Goal: Information Seeking & Learning: Learn about a topic

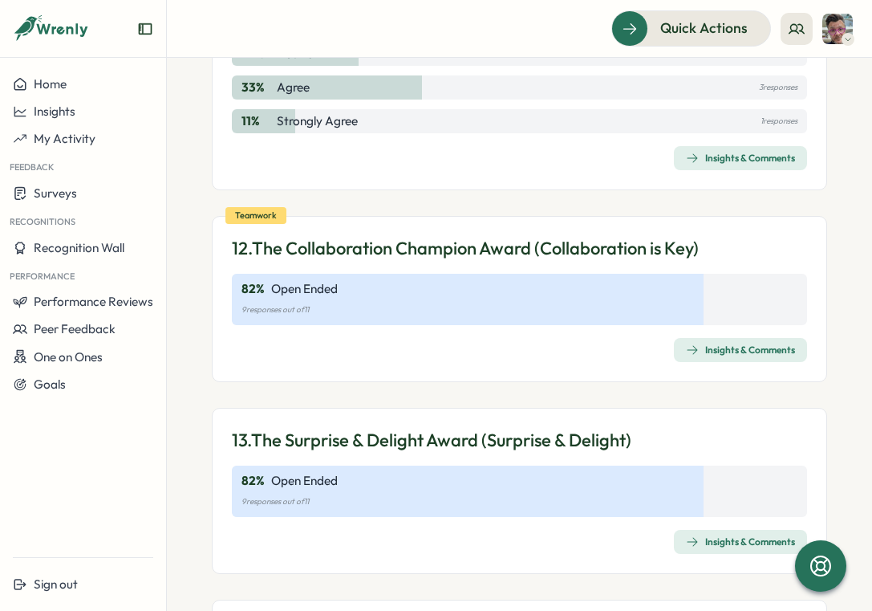
scroll to position [3790, 0]
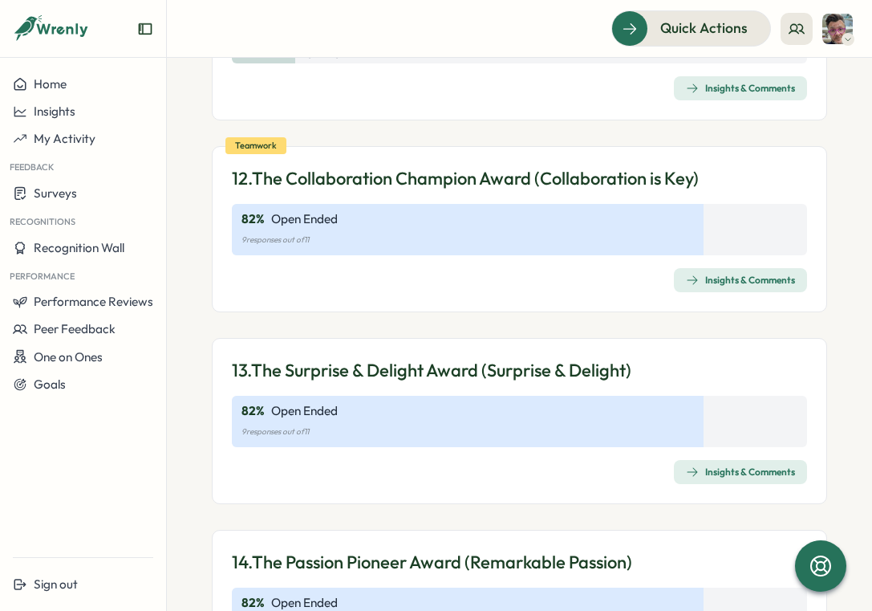
click at [733, 286] on div "Insights & Comments" at bounding box center [740, 280] width 109 height 13
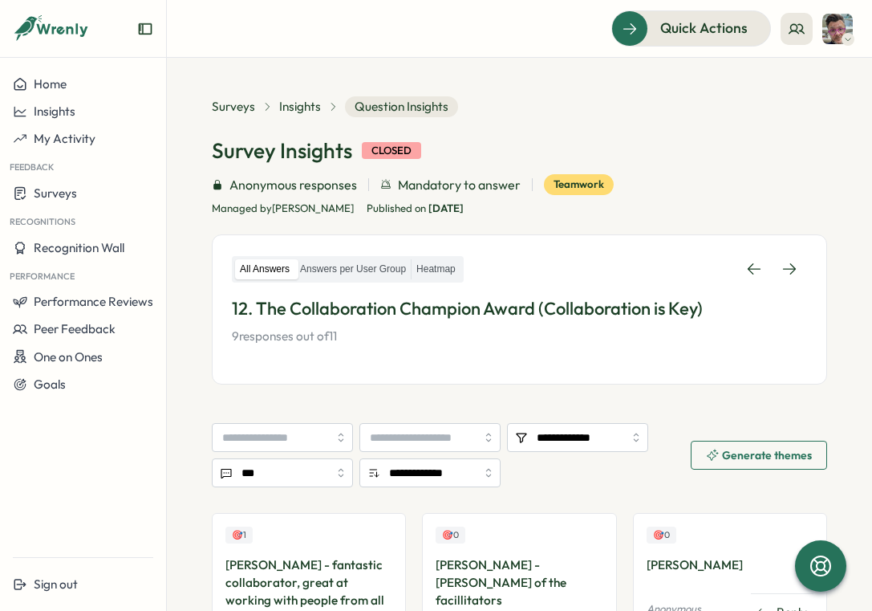
scroll to position [149, 0]
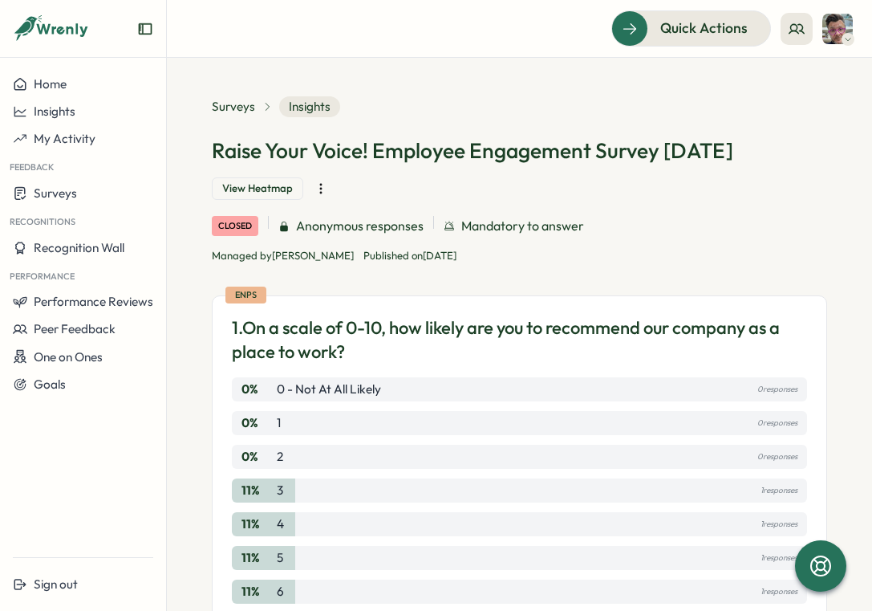
click at [278, 190] on span "View Heatmap" at bounding box center [257, 188] width 71 height 14
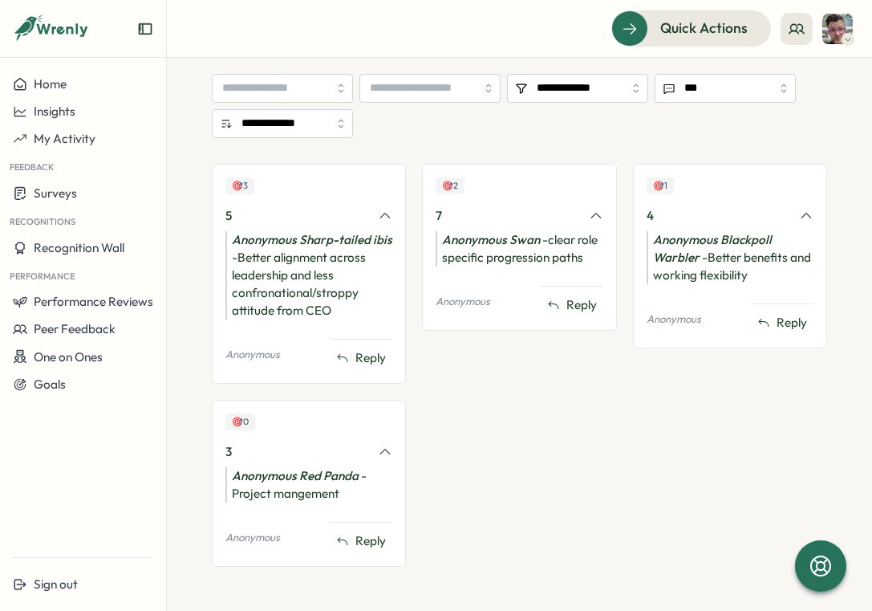
scroll to position [1445, 0]
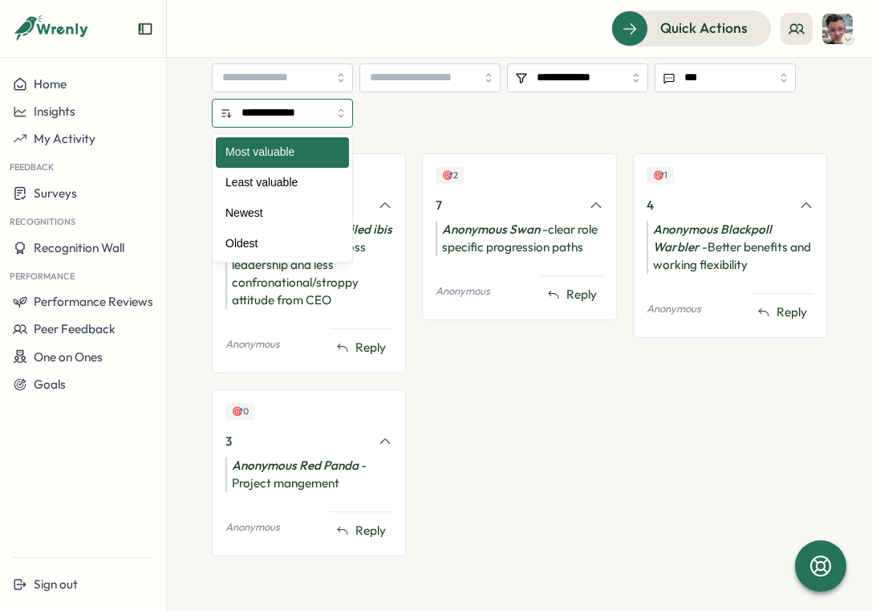
click at [325, 109] on input "**********" at bounding box center [282, 113] width 141 height 29
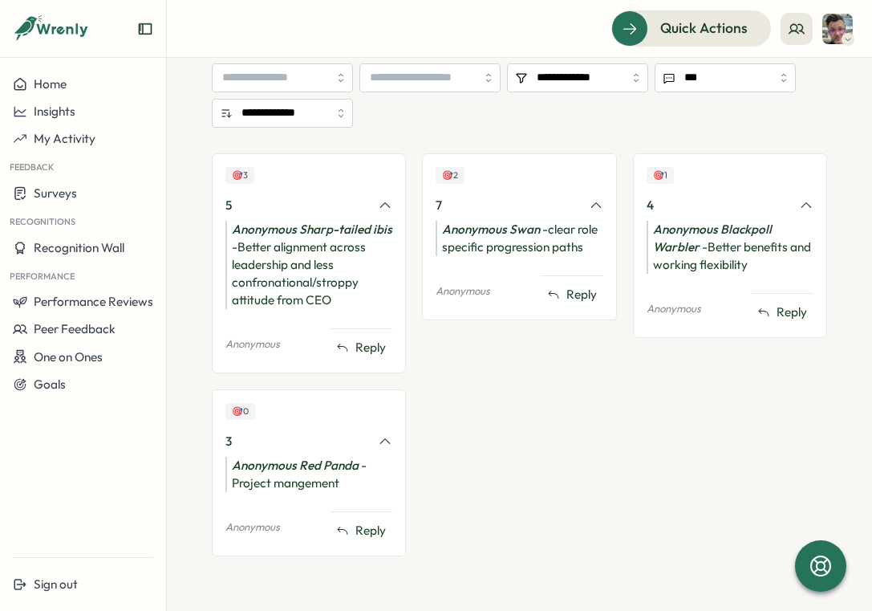
click at [436, 123] on div "**********" at bounding box center [516, 95] width 609 height 64
click at [277, 242] on div "Anonymous Sharp-tailed ibis - Better alignment across leadership and less confr…" at bounding box center [309, 265] width 167 height 88
click at [279, 266] on div "Anonymous Sharp-tailed ibis - Better alignment across leadership and less confr…" at bounding box center [309, 265] width 167 height 88
click at [349, 339] on button "Reply" at bounding box center [361, 347] width 63 height 24
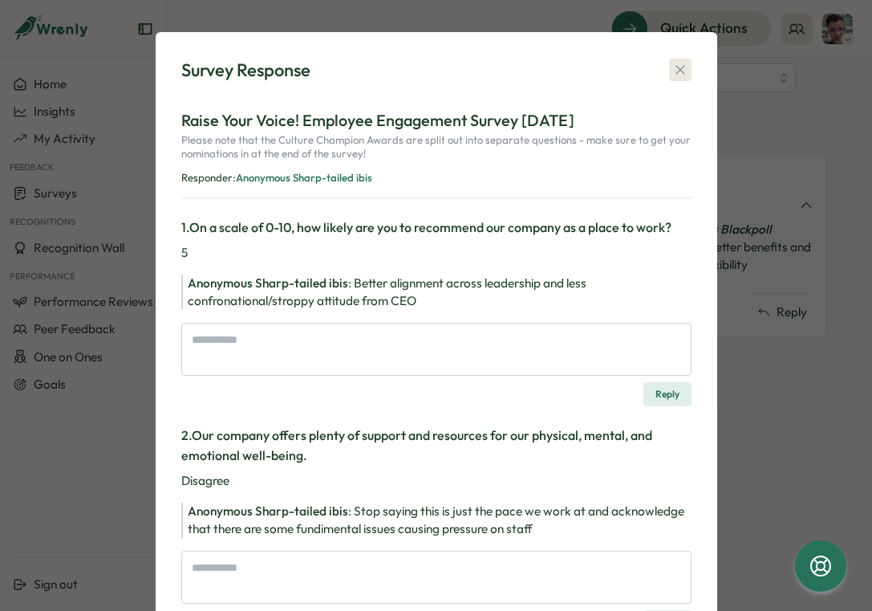
click at [676, 71] on icon "button" at bounding box center [680, 70] width 9 height 9
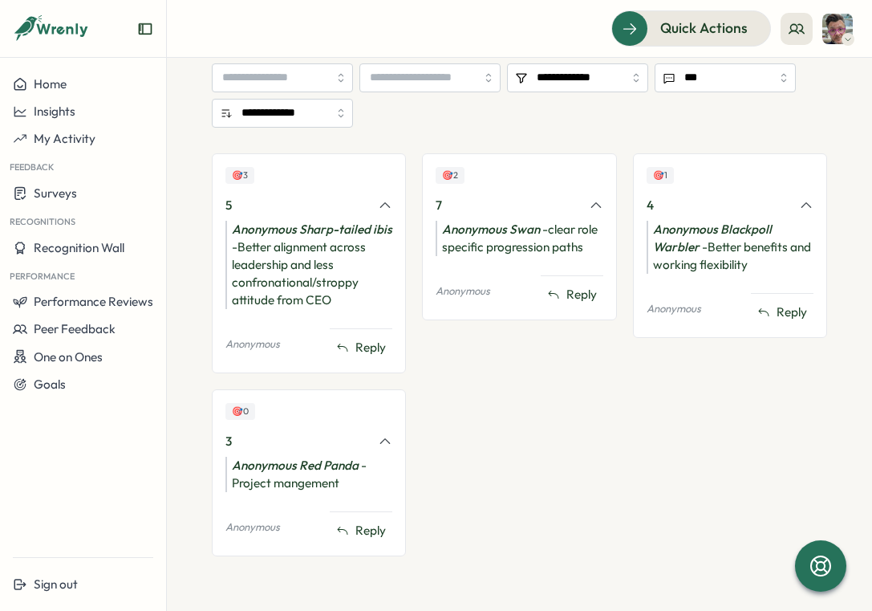
click at [312, 488] on div "Anonymous Red Panda - Project mangement" at bounding box center [309, 474] width 167 height 35
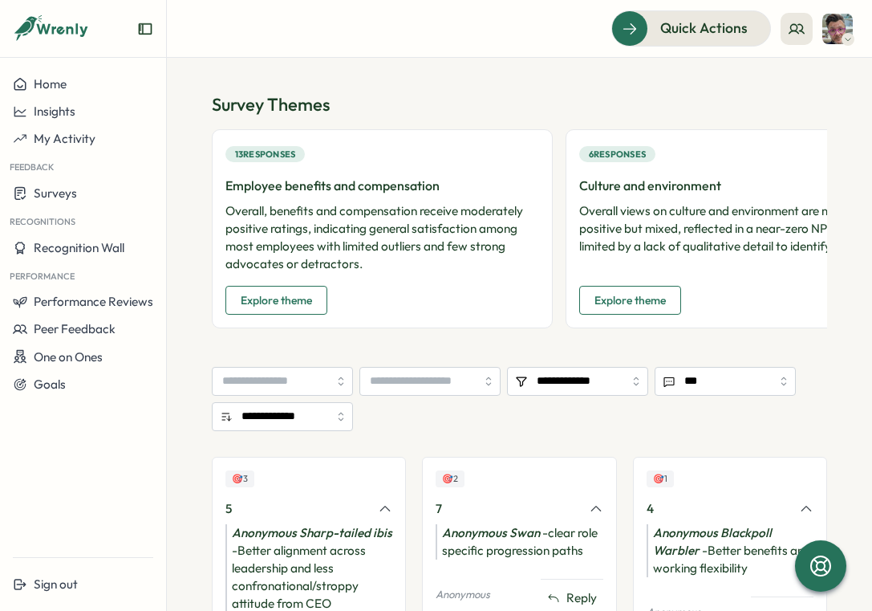
scroll to position [1140, 0]
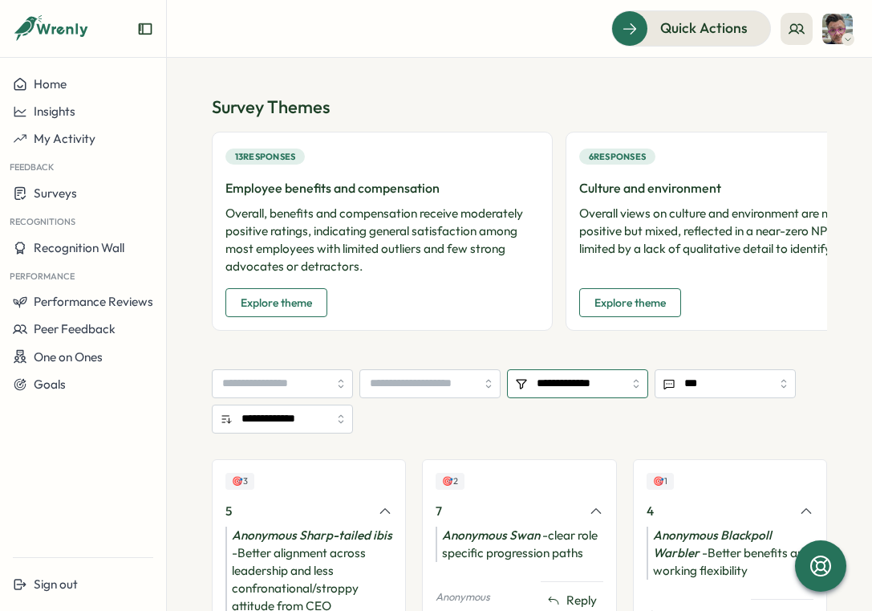
click at [603, 382] on input "**********" at bounding box center [577, 383] width 141 height 29
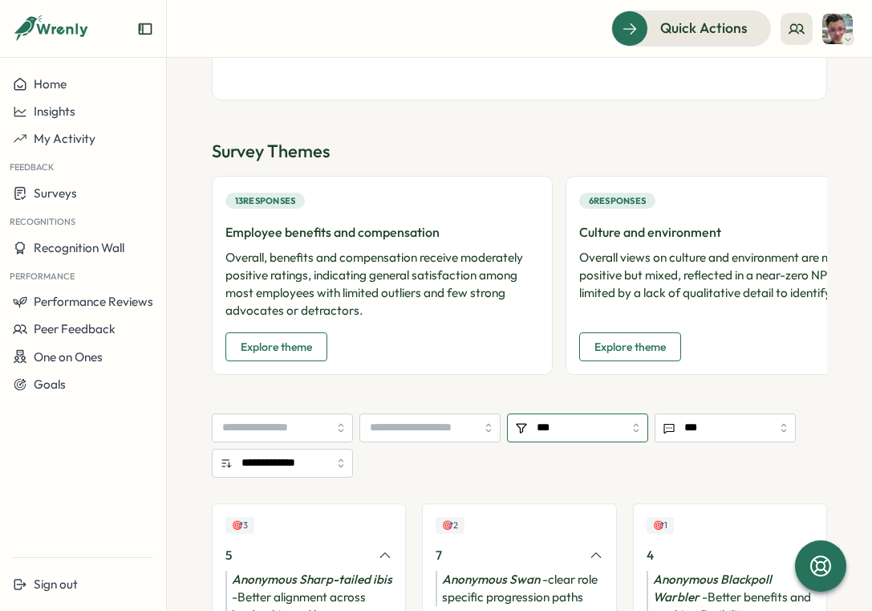
scroll to position [1023, 0]
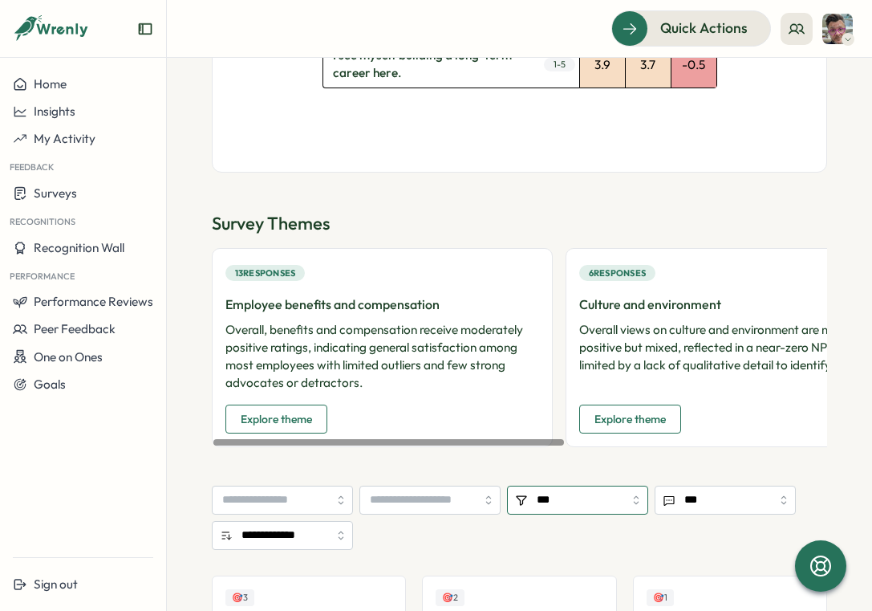
click at [580, 500] on input "***" at bounding box center [577, 500] width 141 height 29
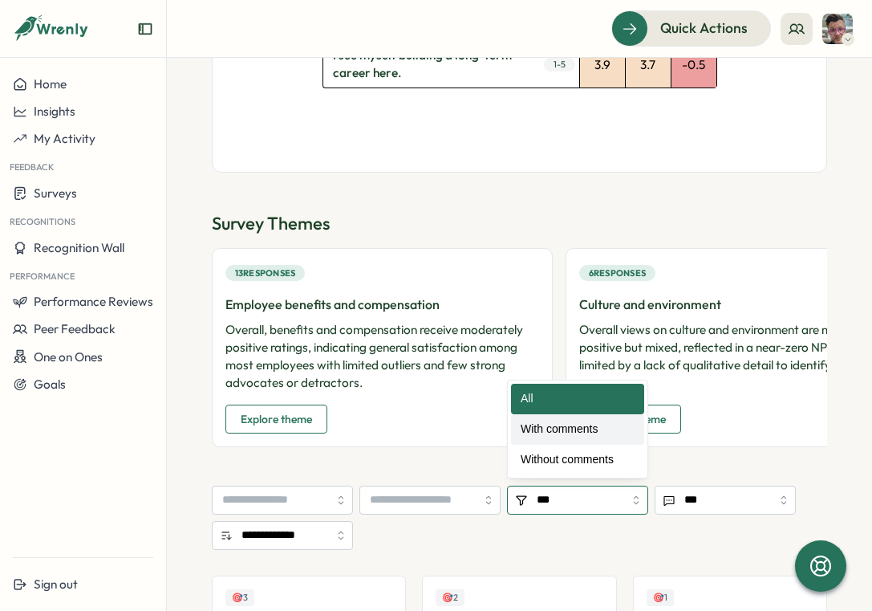
type input "**********"
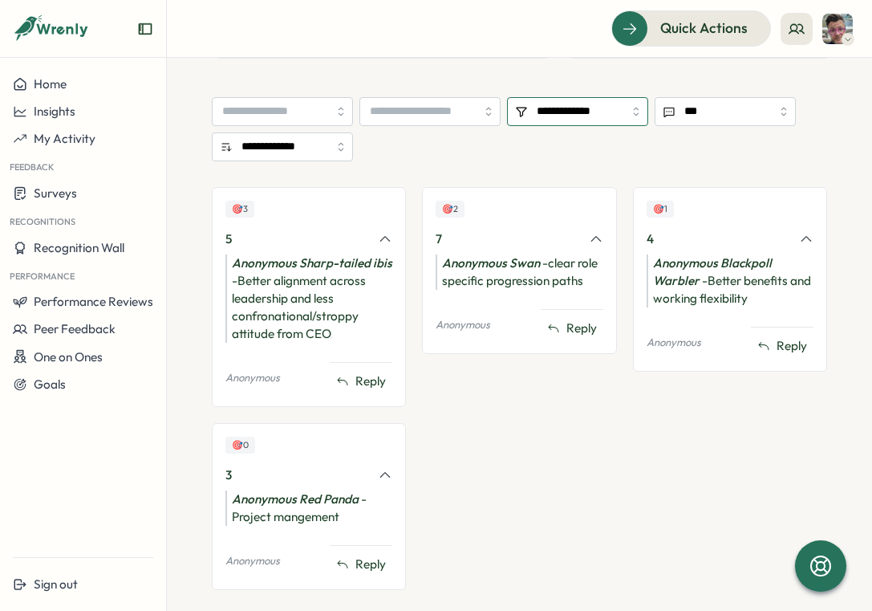
scroll to position [1445, 0]
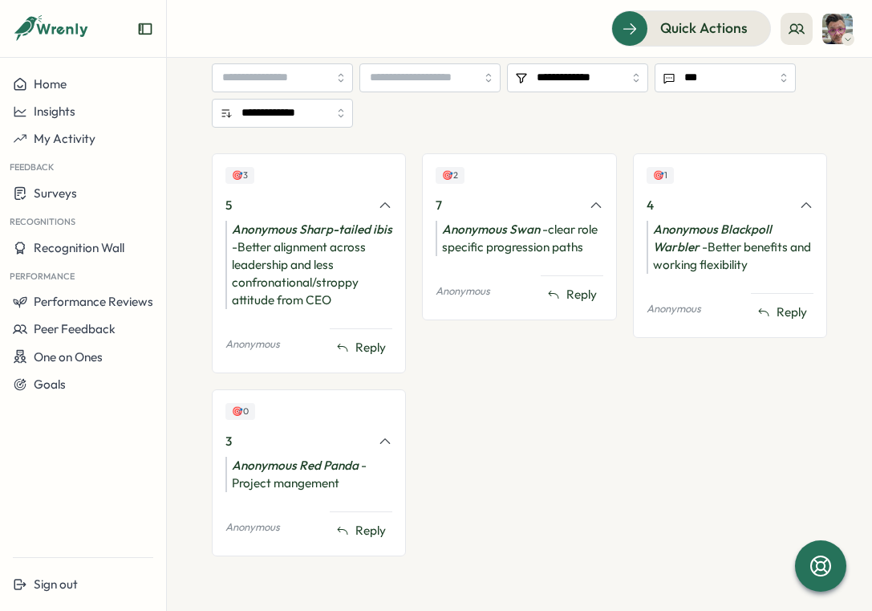
click at [384, 205] on icon at bounding box center [385, 205] width 14 height 14
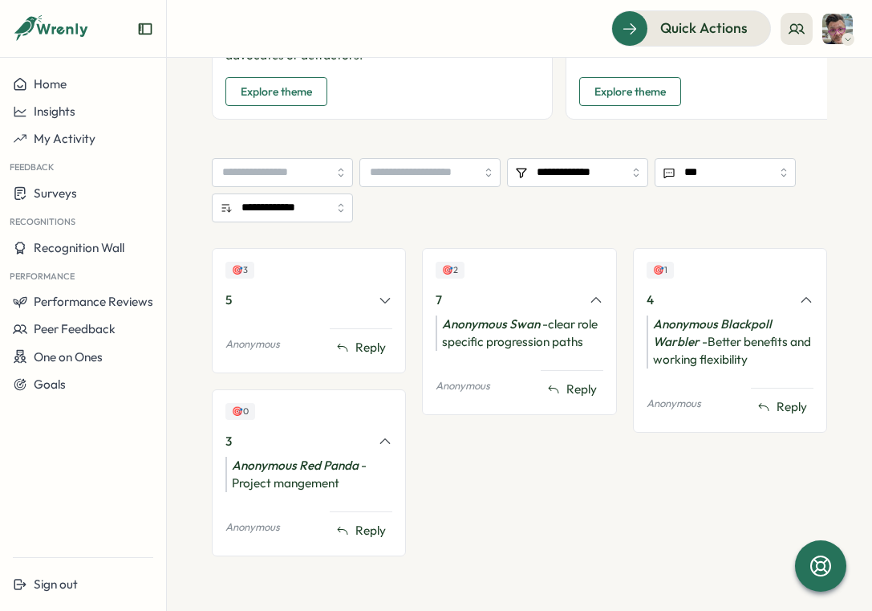
click at [387, 299] on icon at bounding box center [385, 301] width 9 height 5
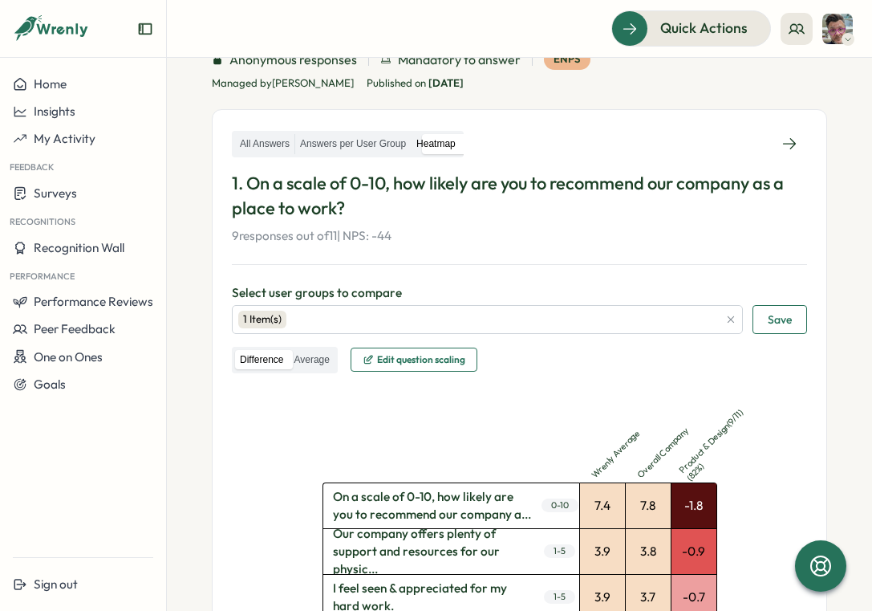
scroll to position [0, 0]
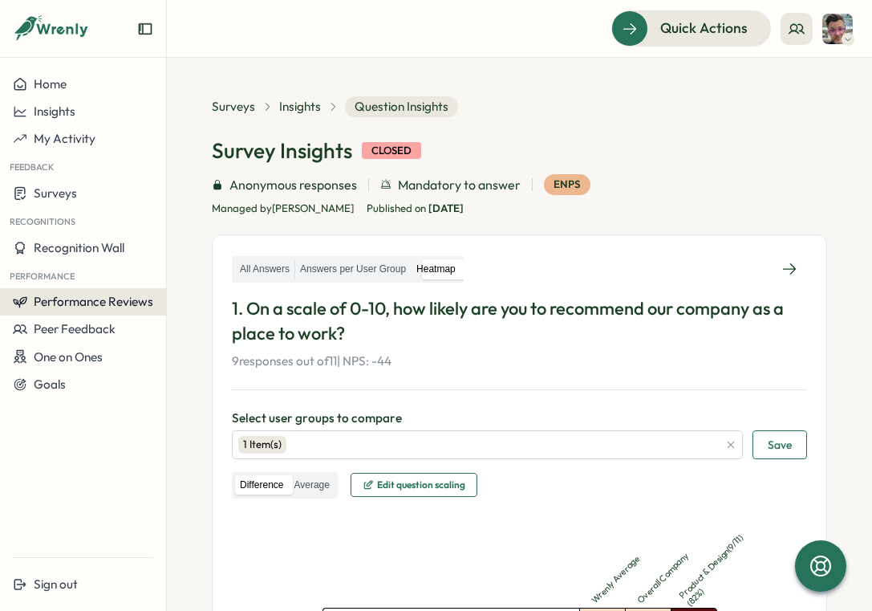
click at [83, 308] on span "Performance Reviews" at bounding box center [94, 301] width 120 height 15
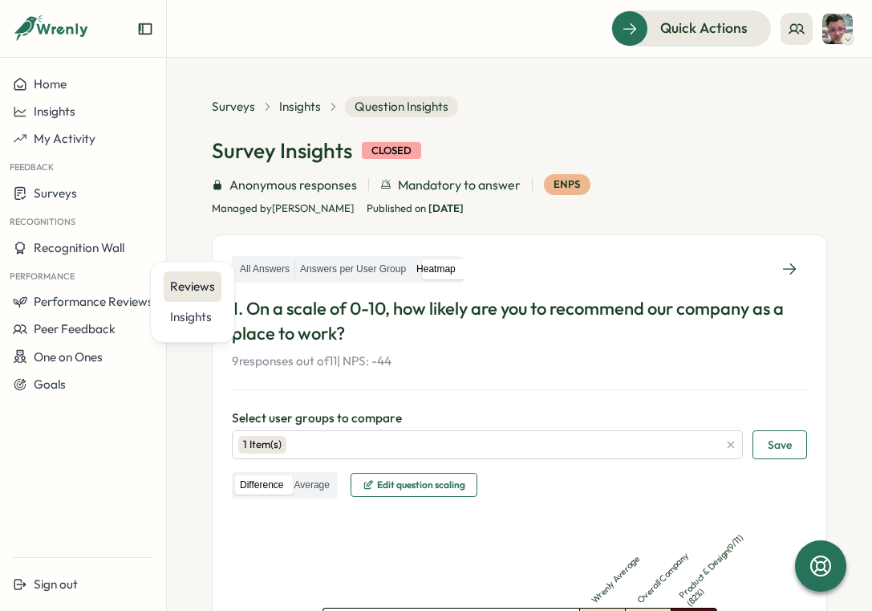
click at [185, 288] on div "Reviews" at bounding box center [192, 287] width 45 height 18
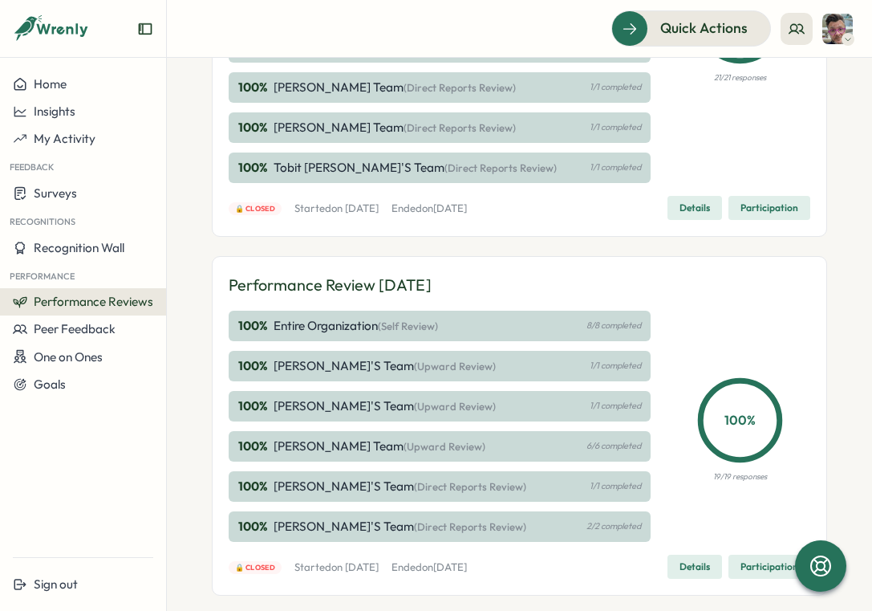
scroll to position [610, 0]
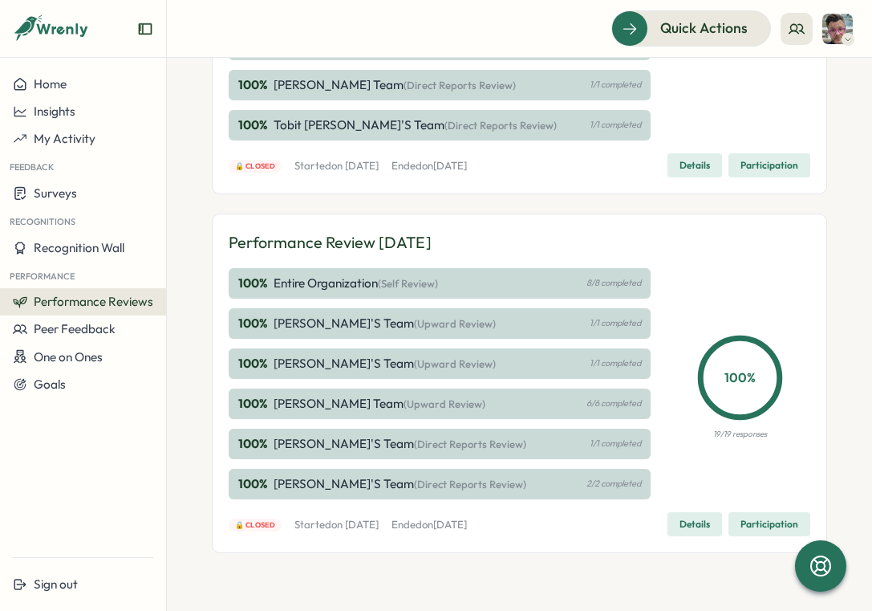
click at [695, 519] on span "Details" at bounding box center [695, 524] width 30 height 22
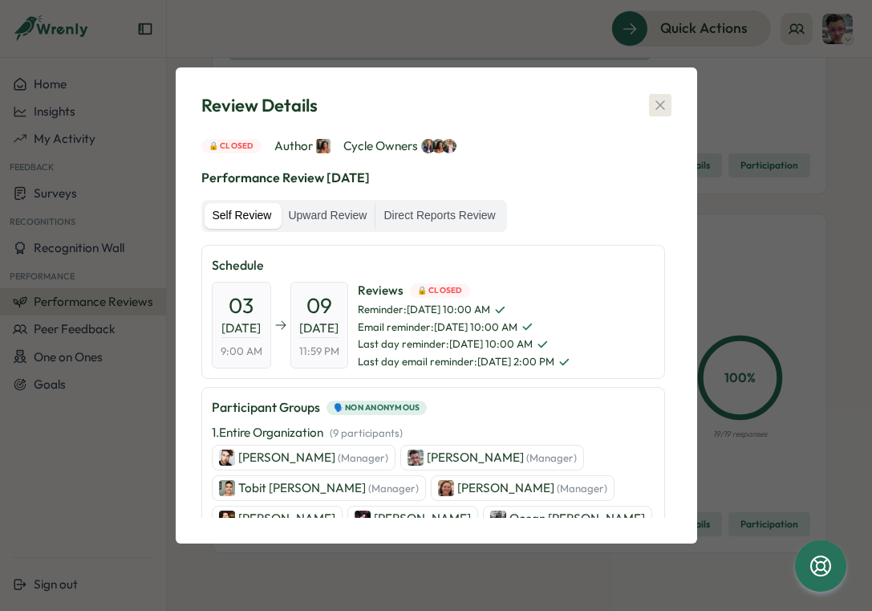
click at [660, 106] on icon "button" at bounding box center [660, 105] width 16 height 16
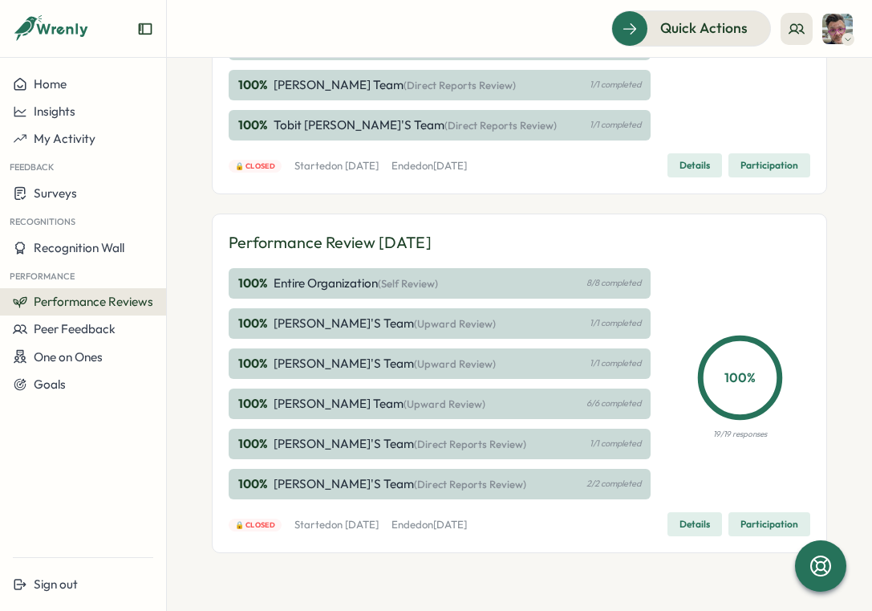
click at [687, 173] on span "Details" at bounding box center [695, 165] width 30 height 22
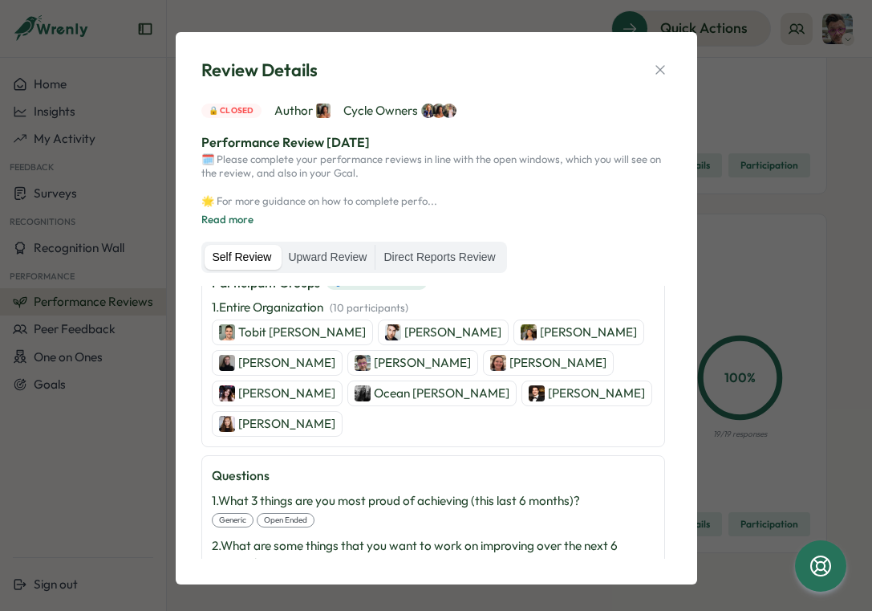
scroll to position [165, 0]
click at [426, 260] on label "Direct Reports Review" at bounding box center [440, 258] width 128 height 26
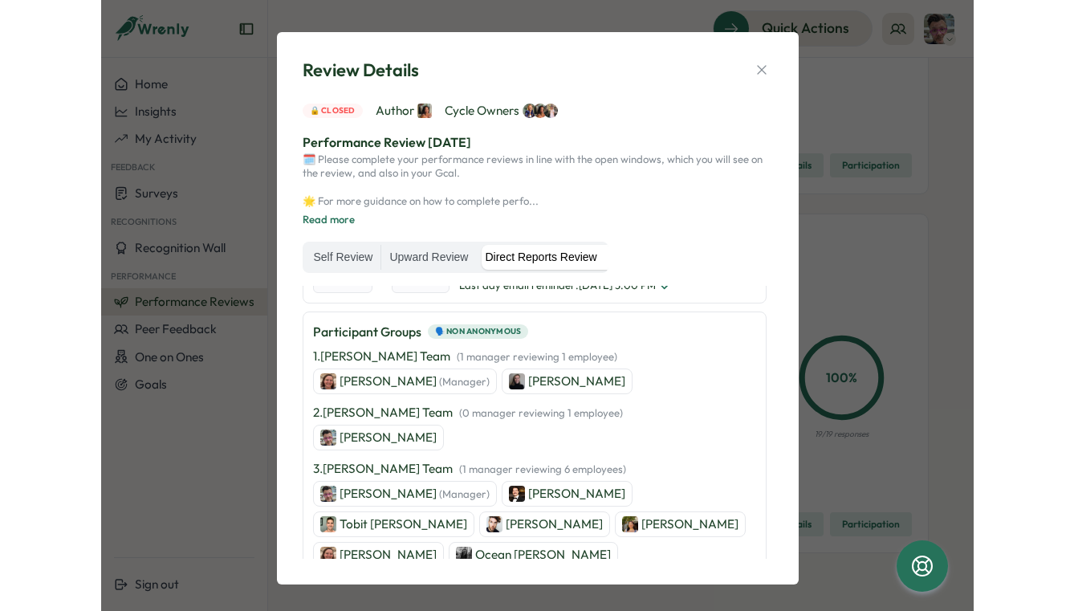
scroll to position [106, 0]
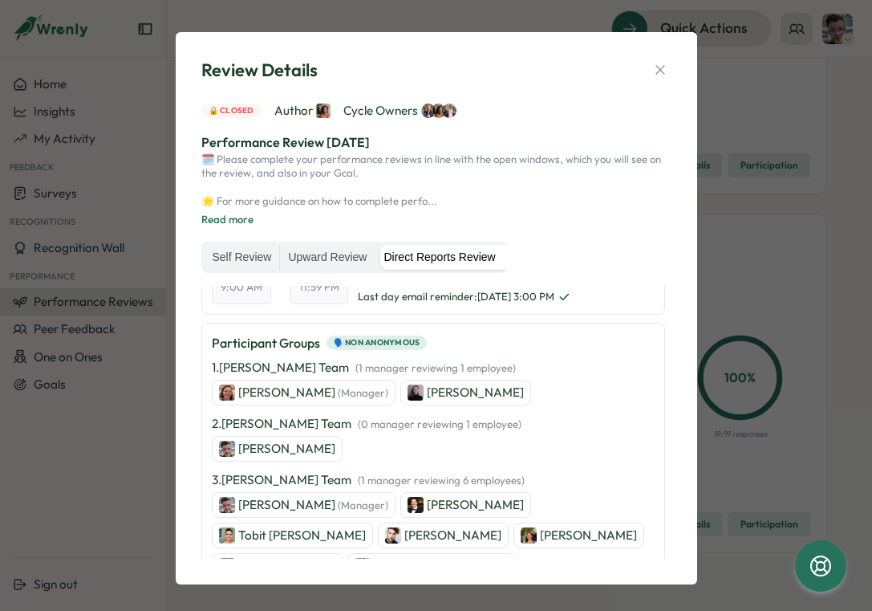
click at [262, 441] on p "[PERSON_NAME]" at bounding box center [286, 449] width 97 height 18
click at [652, 74] on icon "button" at bounding box center [660, 70] width 16 height 16
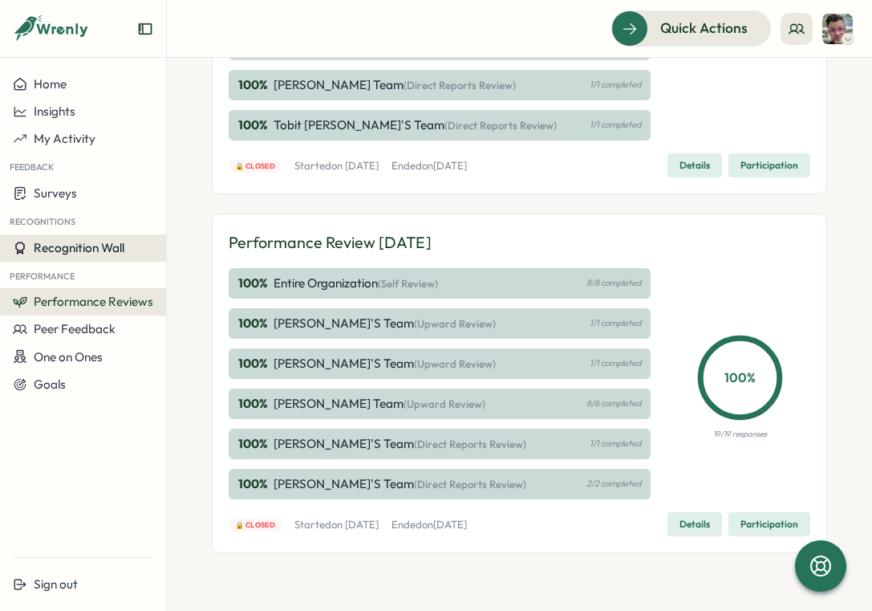
click at [109, 242] on span "Recognition Wall" at bounding box center [79, 247] width 91 height 15
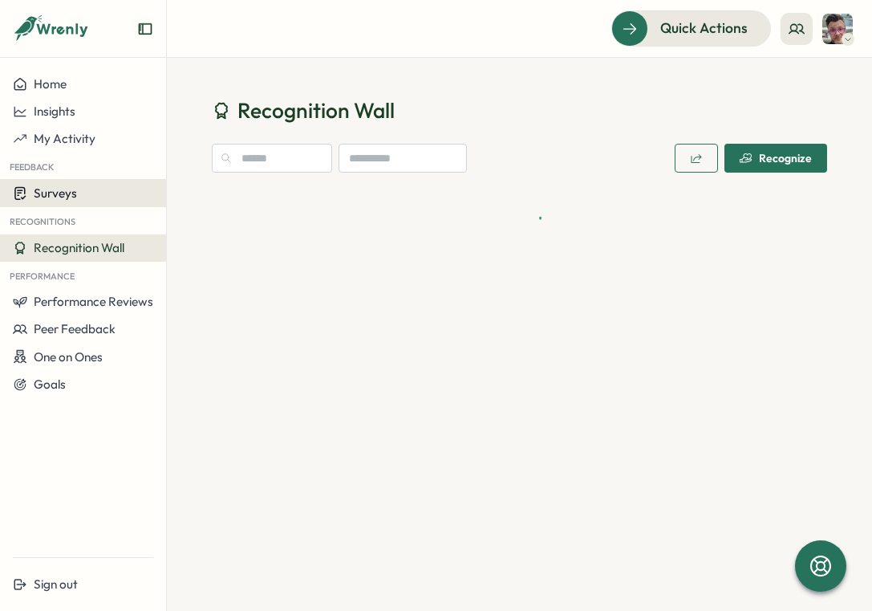
click at [88, 197] on div "Surveys" at bounding box center [83, 192] width 140 height 15
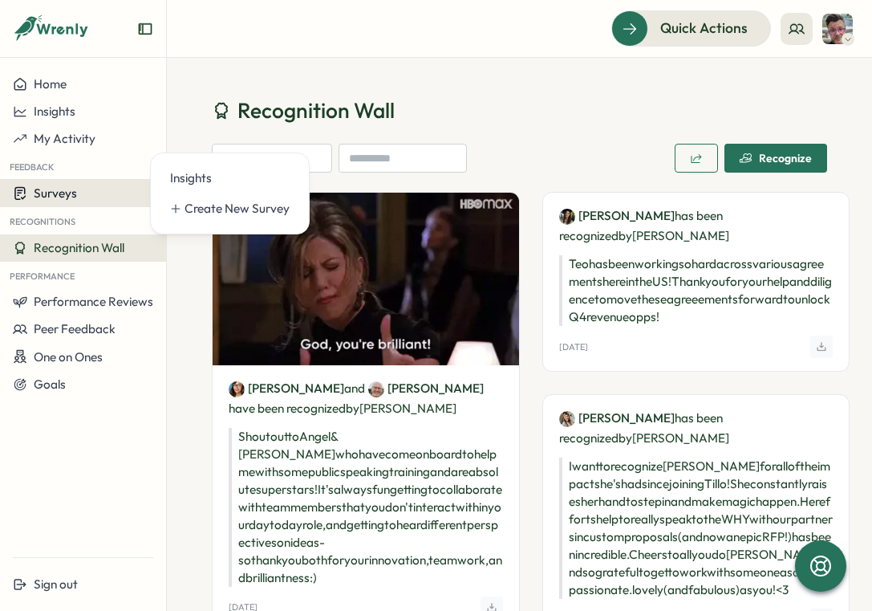
click at [83, 205] on button "Surveys" at bounding box center [83, 193] width 166 height 28
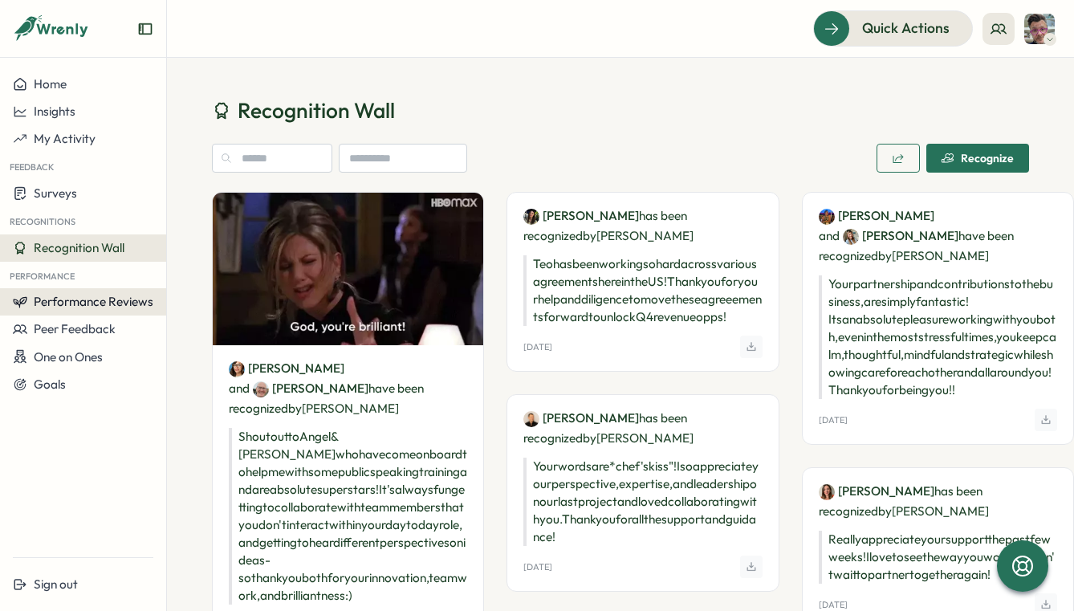
click at [115, 303] on span "Performance Reviews" at bounding box center [94, 301] width 120 height 15
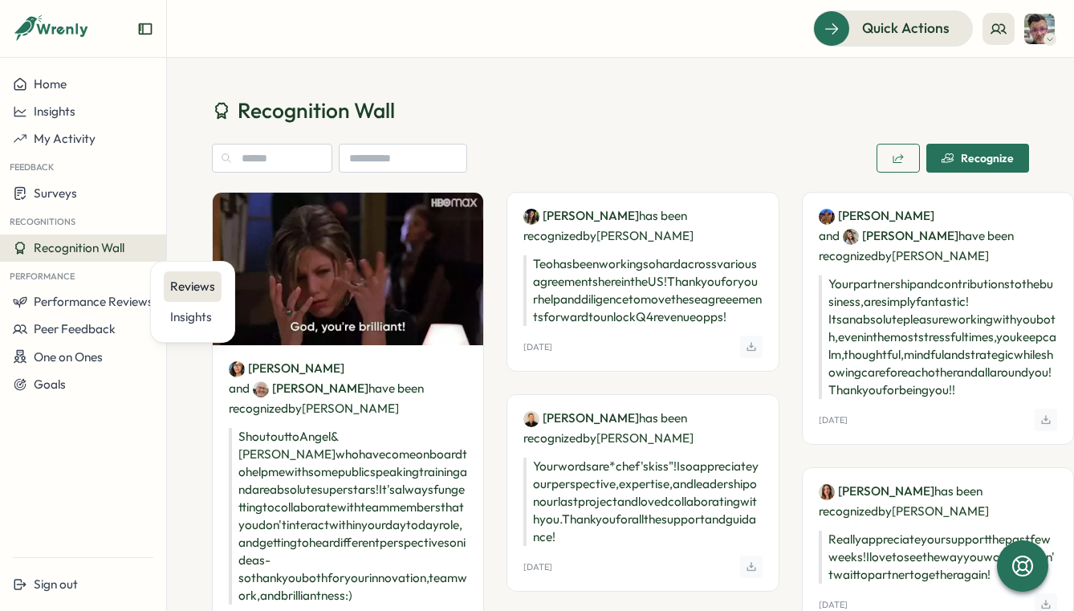
click at [180, 291] on div "Reviews" at bounding box center [192, 287] width 45 height 18
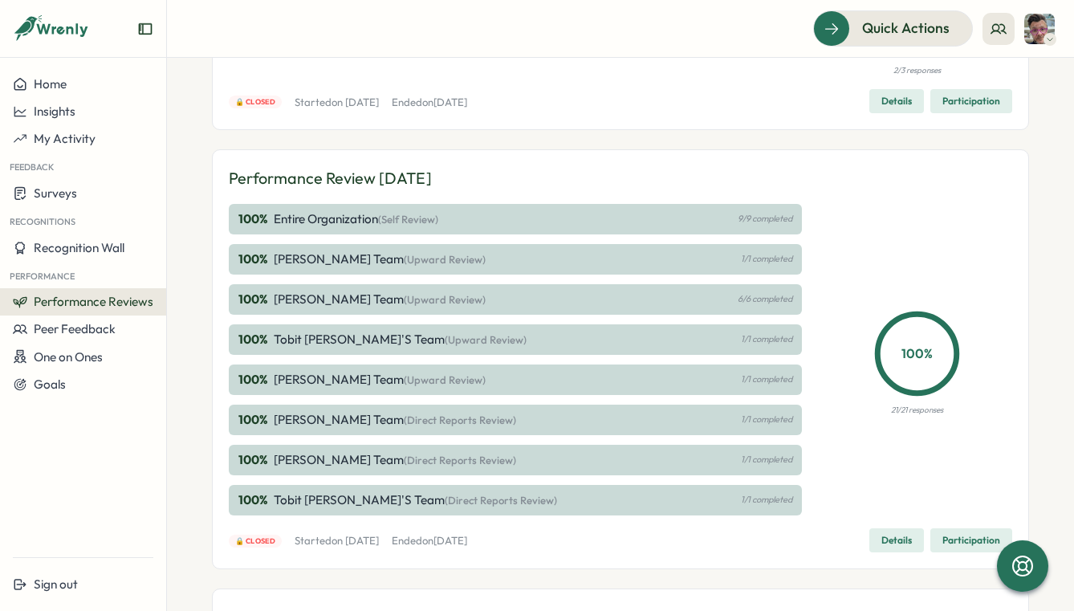
scroll to position [236, 0]
click at [872, 534] on span "Details" at bounding box center [896, 539] width 30 height 22
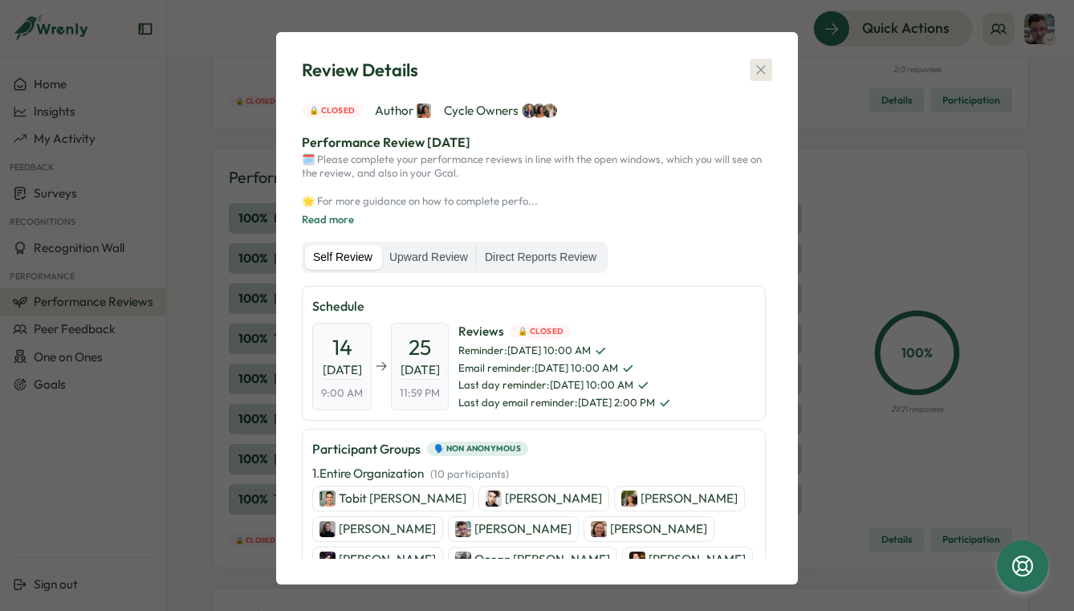
click at [758, 67] on icon "button" at bounding box center [761, 70] width 16 height 16
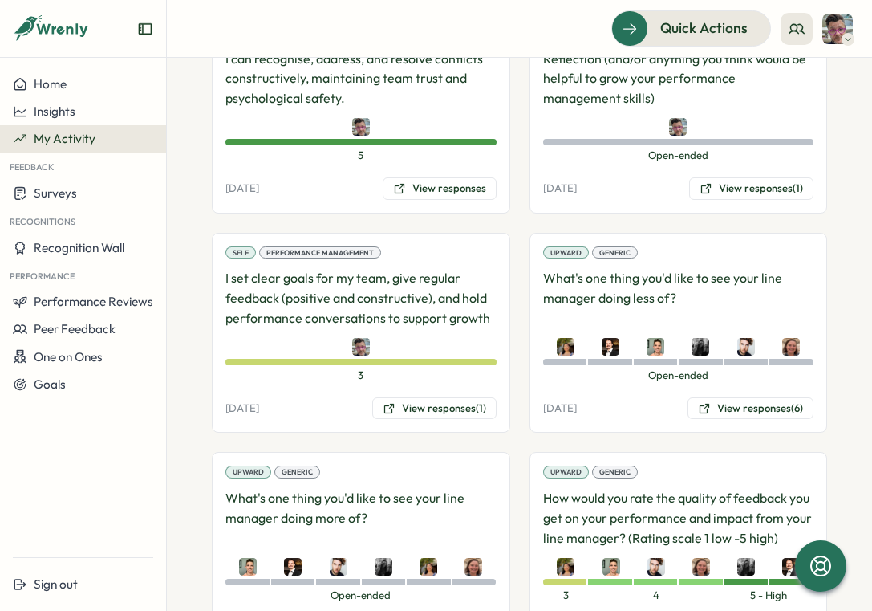
scroll to position [2830, 0]
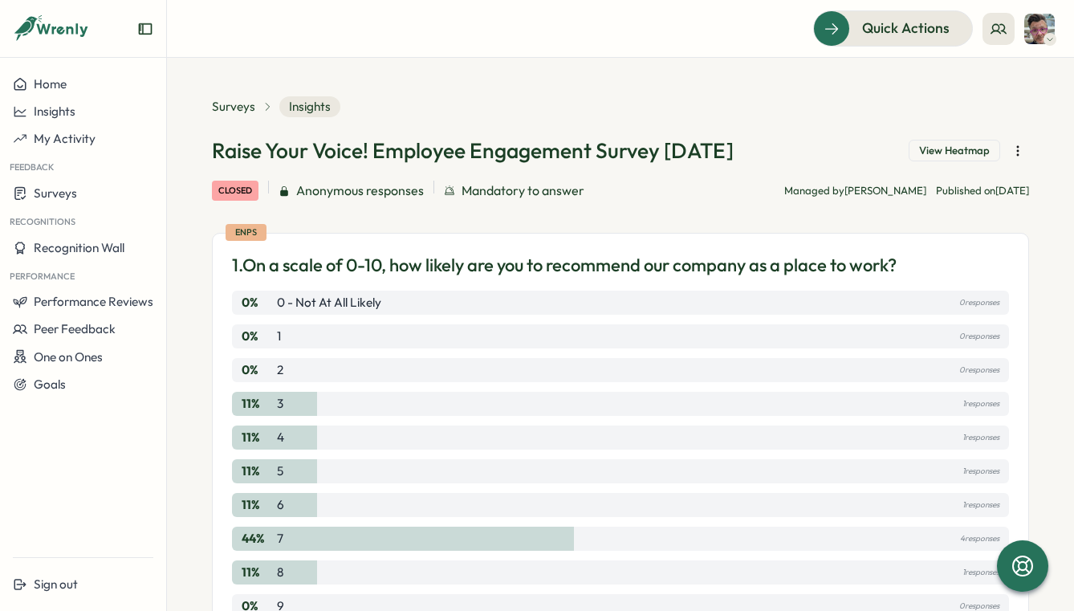
click at [950, 156] on span "View Heatmap" at bounding box center [954, 151] width 71 height 14
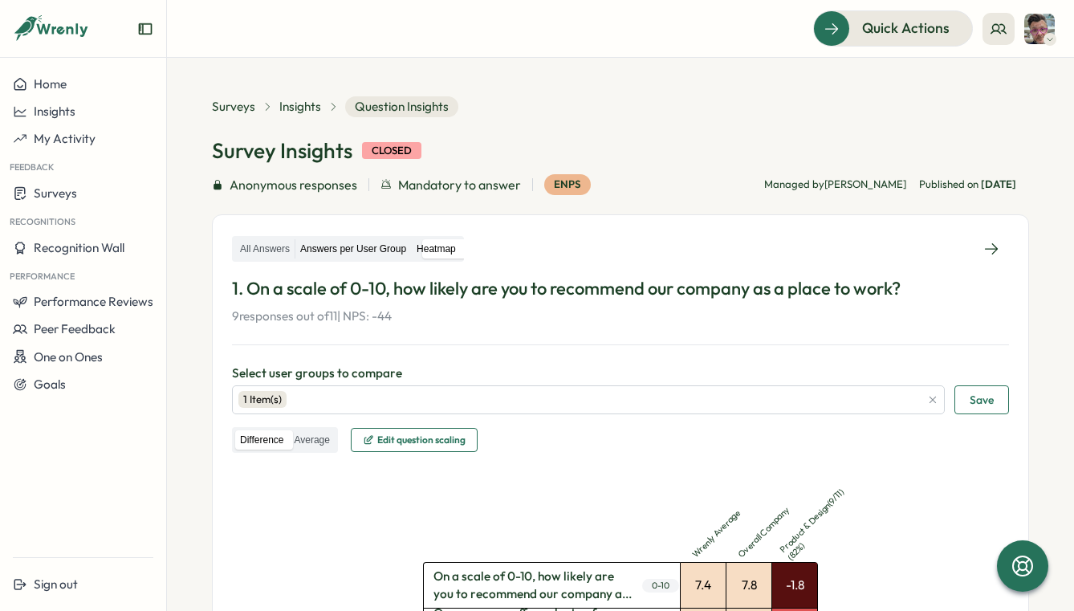
click at [388, 256] on label "Answers per User Group" at bounding box center [353, 249] width 116 height 20
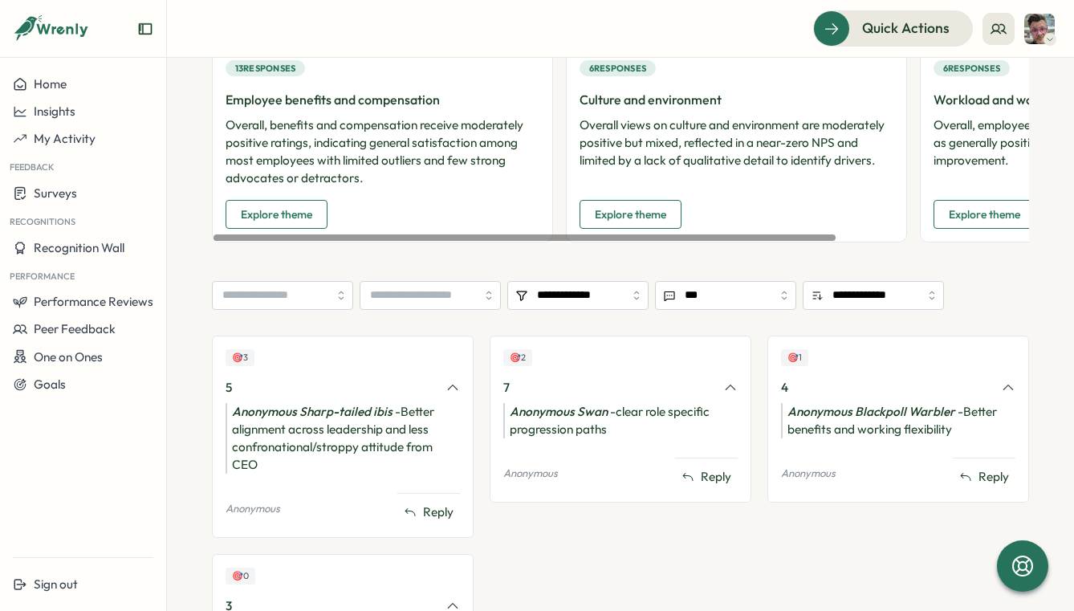
scroll to position [686, 0]
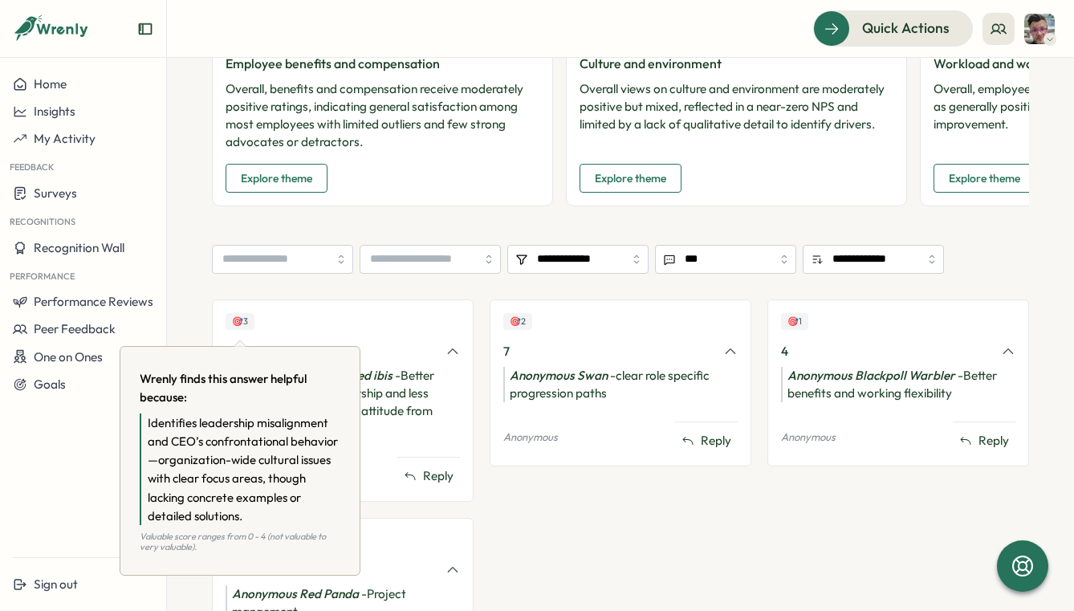
click at [241, 323] on div "🎯 3" at bounding box center [240, 321] width 29 height 17
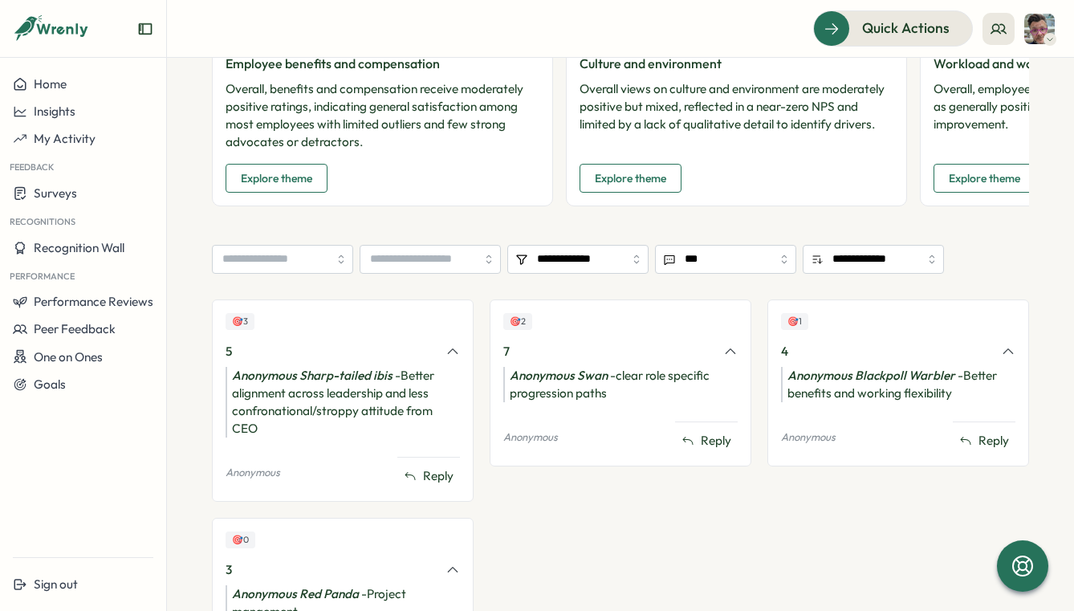
click at [242, 330] on div "🎯 3" at bounding box center [240, 321] width 29 height 17
click at [343, 397] on div "Anonymous Sharp-tailed ibis - Better alignment across leadership and less confr…" at bounding box center [343, 402] width 234 height 71
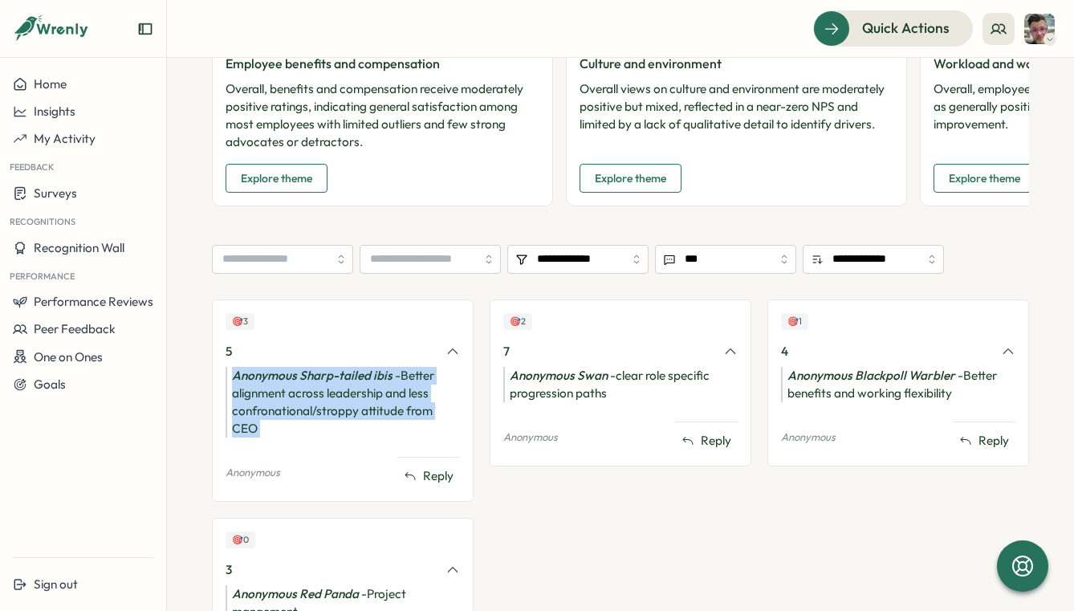
click at [343, 397] on div "Anonymous Sharp-tailed ibis - Better alignment across leadership and less confr…" at bounding box center [343, 402] width 234 height 71
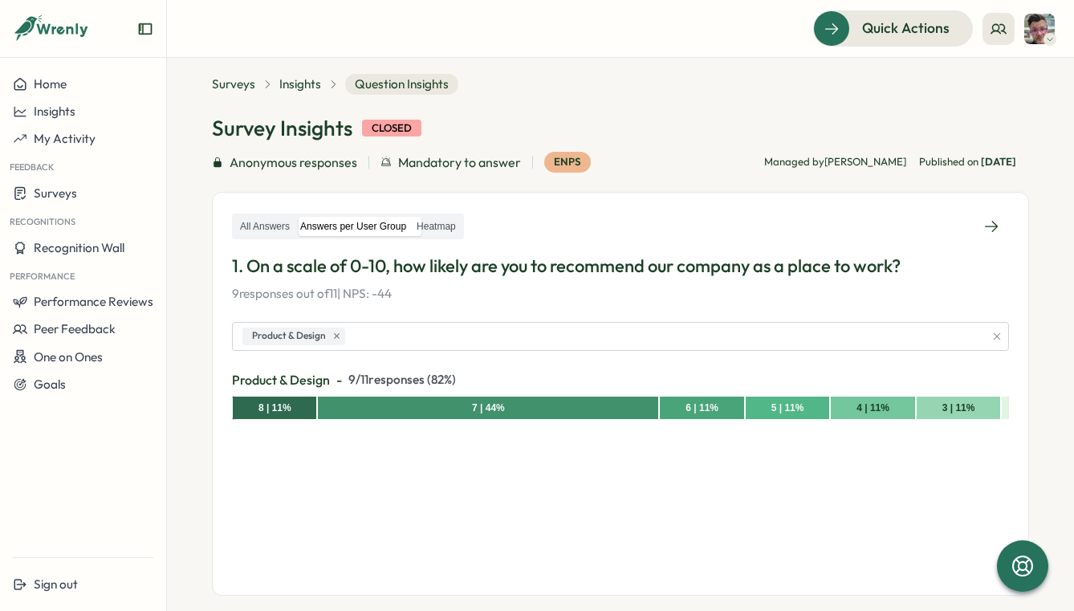
scroll to position [0, 0]
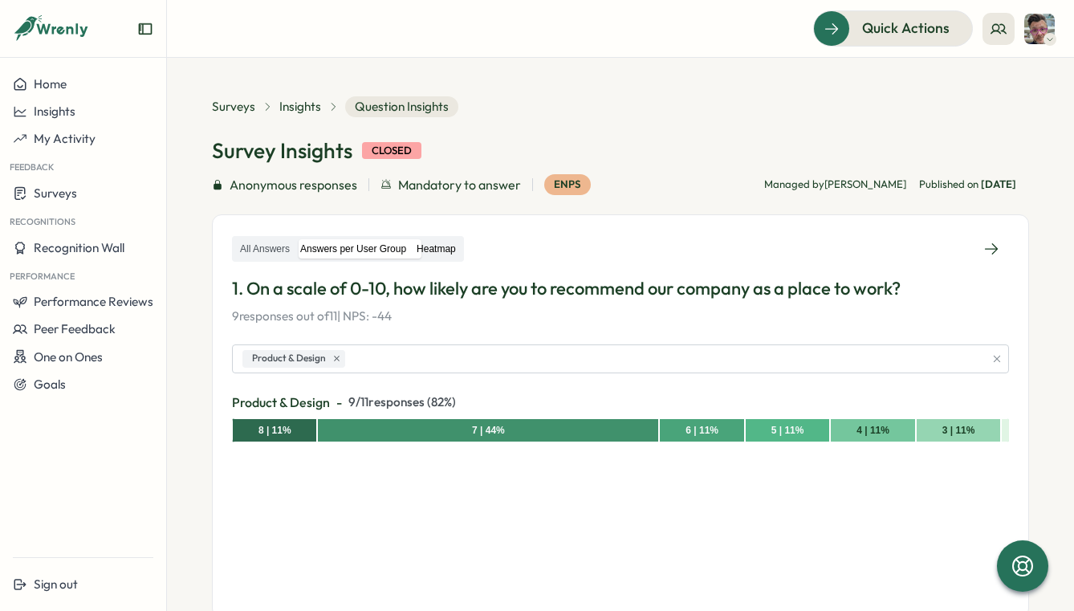
click at [444, 239] on label "Heatmap" at bounding box center [436, 249] width 49 height 20
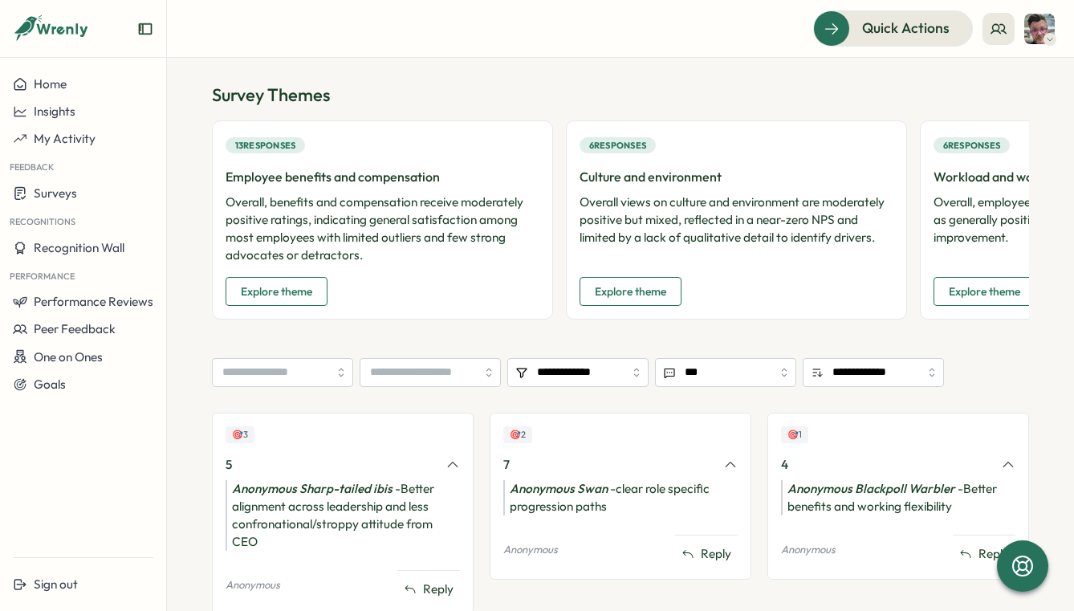
scroll to position [1302, 0]
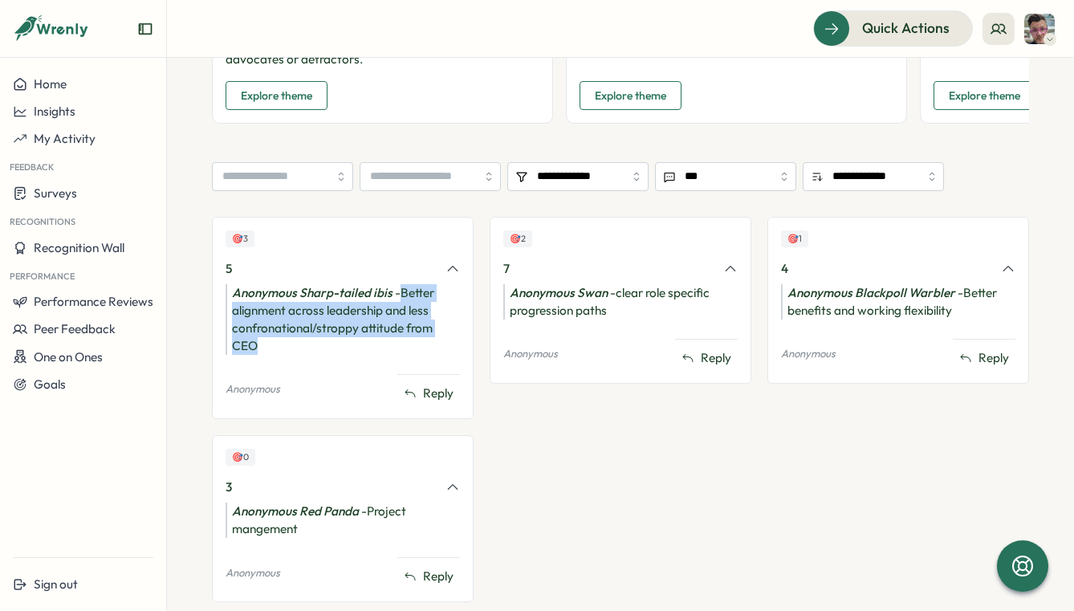
drag, startPoint x: 257, startPoint y: 348, endPoint x: 400, endPoint y: 295, distance: 153.1
click at [400, 295] on div "Anonymous Sharp-tailed ibis - Better alignment across leadership and less confr…" at bounding box center [343, 319] width 234 height 71
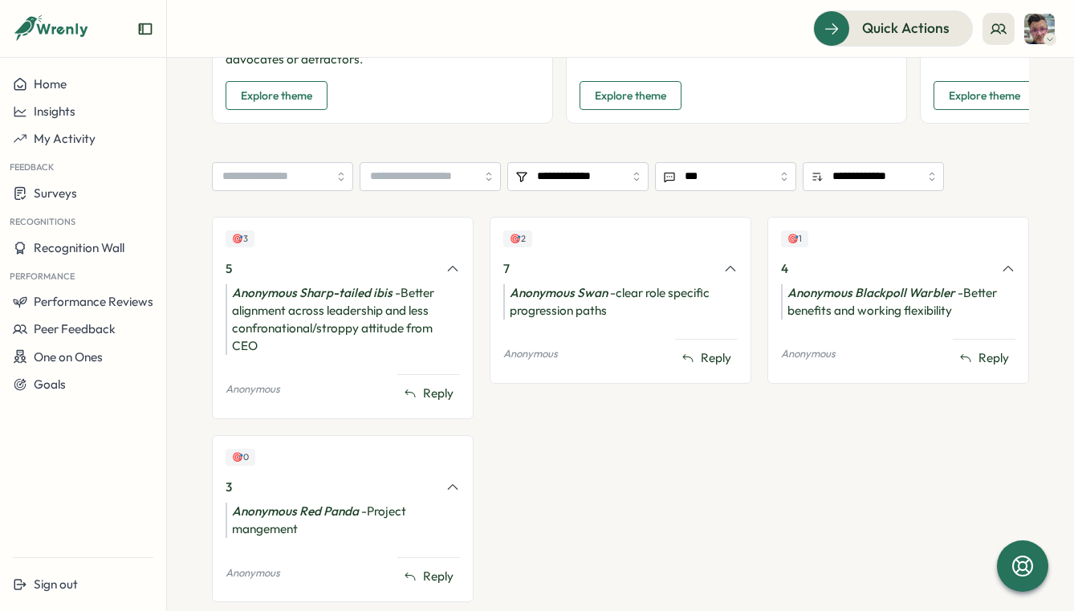
click at [537, 513] on div "🎯 2 7 Anonymous Swan - clear role specific progression paths Anonymous Reply" at bounding box center [621, 417] width 262 height 401
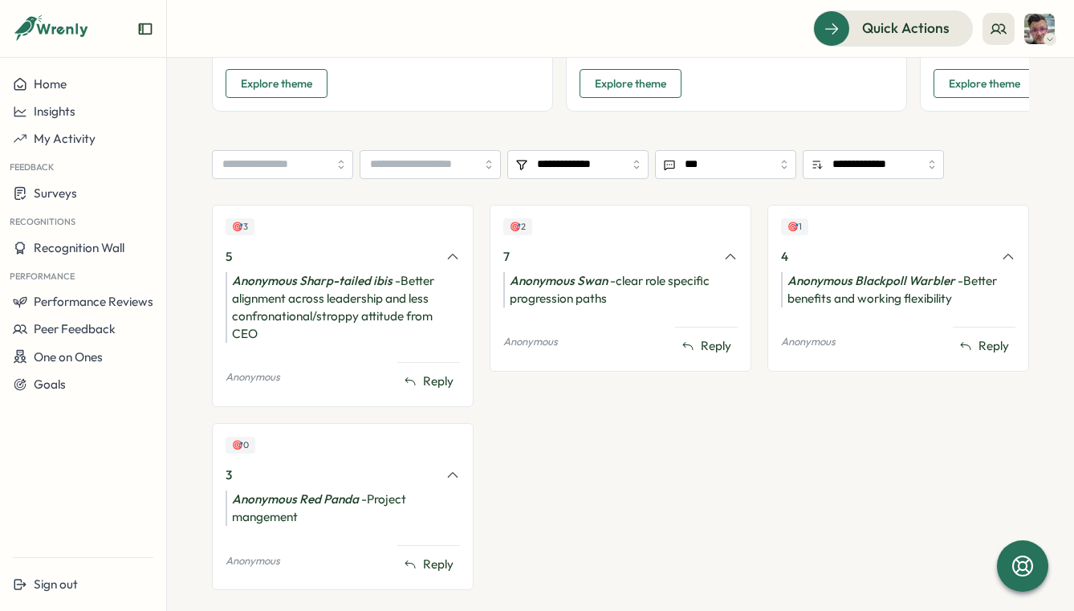
scroll to position [1347, 0]
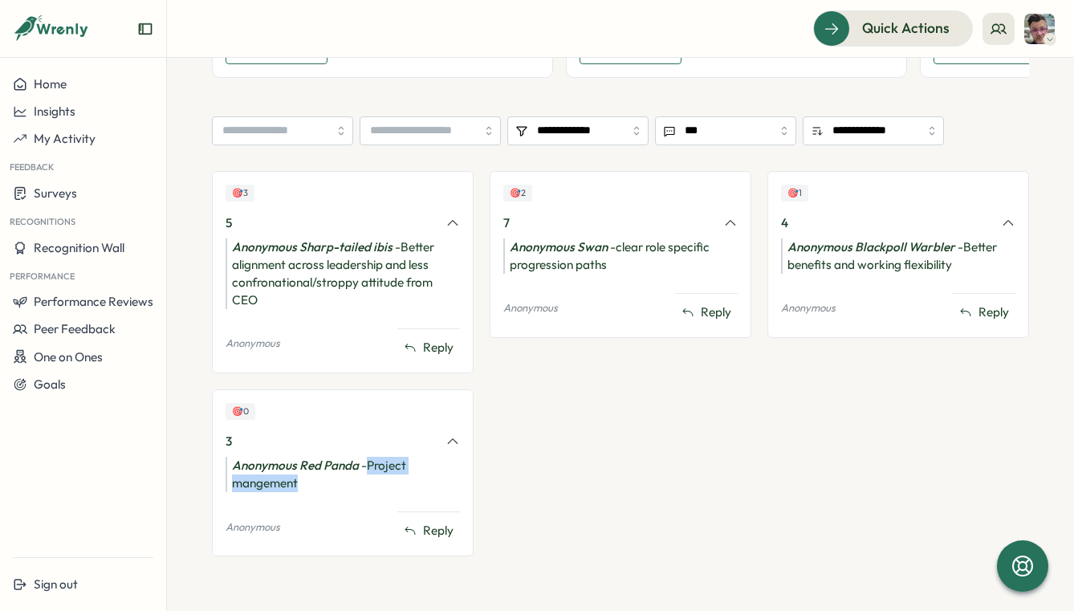
drag, startPoint x: 370, startPoint y: 469, endPoint x: 370, endPoint y: 484, distance: 15.2
click at [370, 484] on div "Anonymous Red Panda - Project mangement" at bounding box center [343, 474] width 234 height 35
drag, startPoint x: 370, startPoint y: 484, endPoint x: 370, endPoint y: 468, distance: 16.0
click at [370, 468] on div "Anonymous Red Panda - Project mangement" at bounding box center [343, 474] width 234 height 35
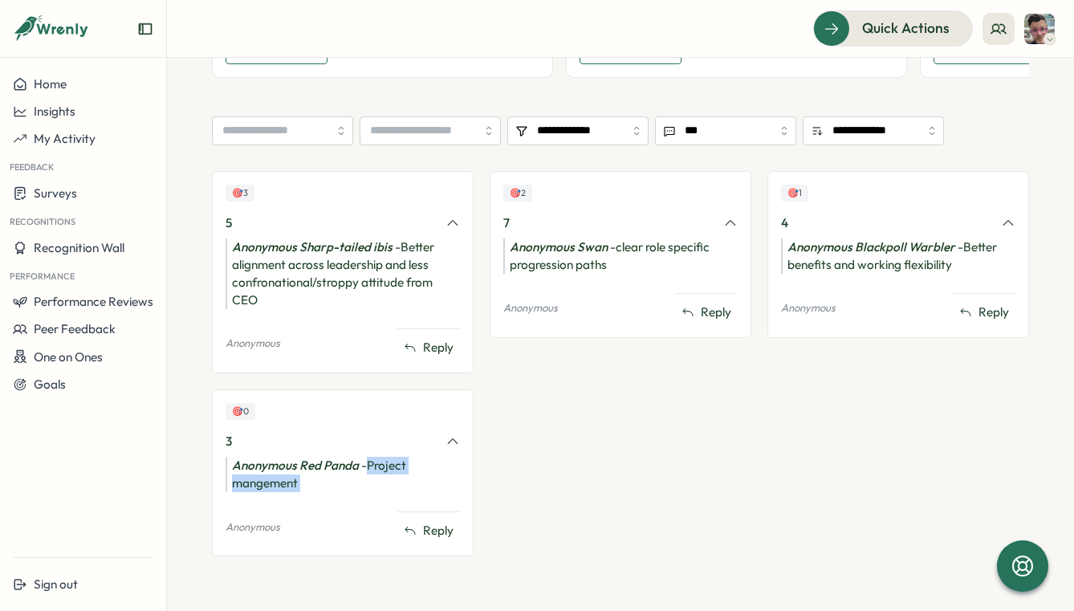
click at [370, 468] on div "Anonymous Red Panda - Project mangement" at bounding box center [343, 474] width 234 height 35
drag, startPoint x: 370, startPoint y: 468, endPoint x: 370, endPoint y: 478, distance: 10.4
click at [370, 478] on div "Anonymous Red Panda - Project mangement" at bounding box center [343, 474] width 234 height 35
drag, startPoint x: 370, startPoint y: 466, endPoint x: 374, endPoint y: 483, distance: 17.3
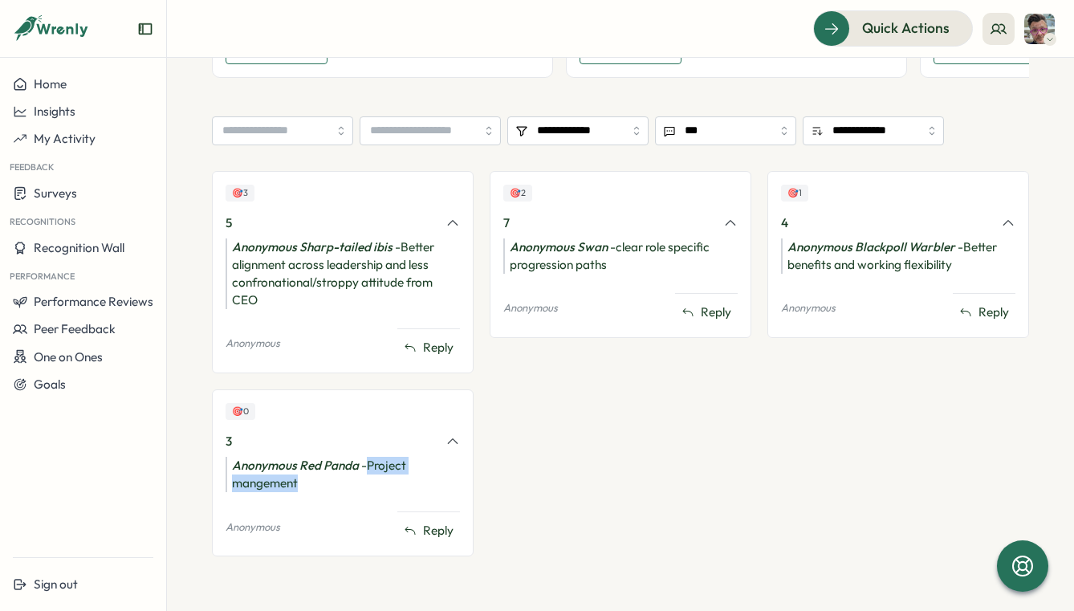
click at [374, 483] on div "Anonymous Red Panda - Project mangement" at bounding box center [343, 474] width 234 height 35
drag, startPoint x: 374, startPoint y: 483, endPoint x: 374, endPoint y: 466, distance: 16.9
click at [374, 466] on div "Anonymous Red Panda - Project mangement" at bounding box center [343, 474] width 234 height 35
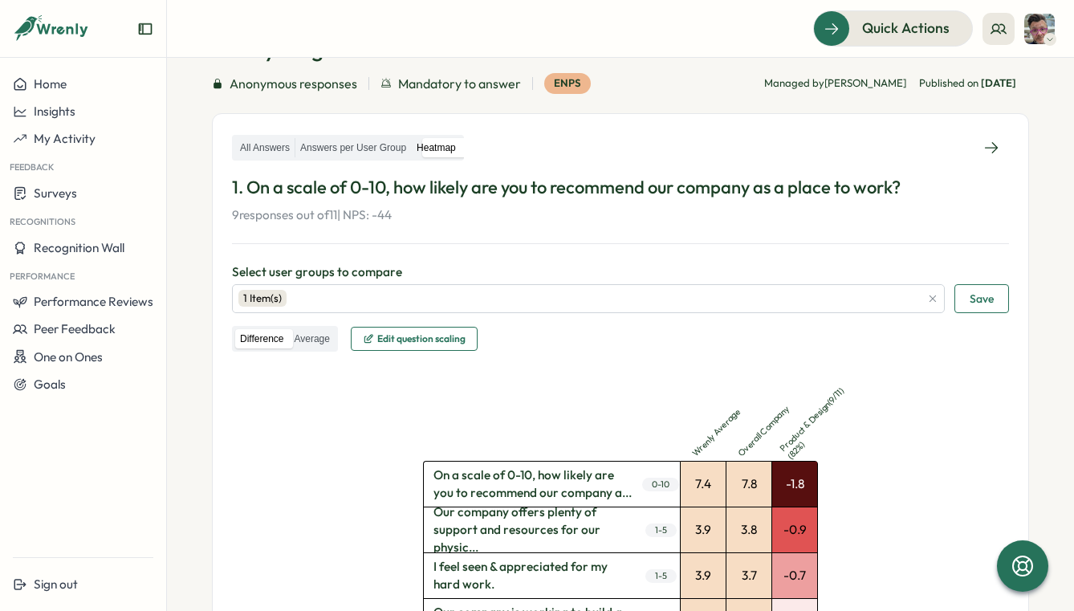
scroll to position [0, 0]
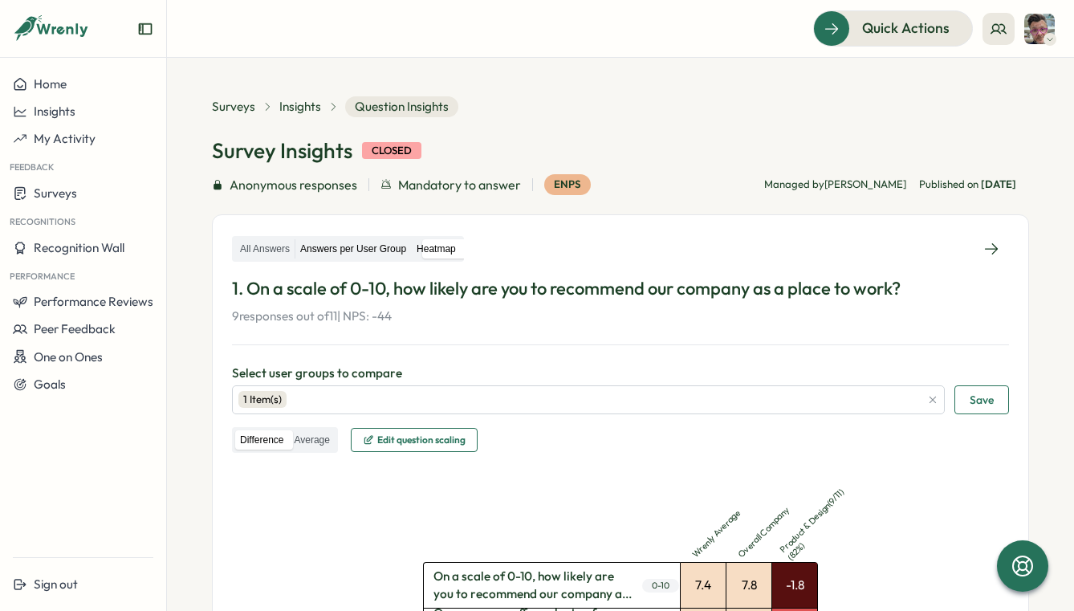
click at [357, 250] on label "Answers per User Group" at bounding box center [353, 249] width 116 height 20
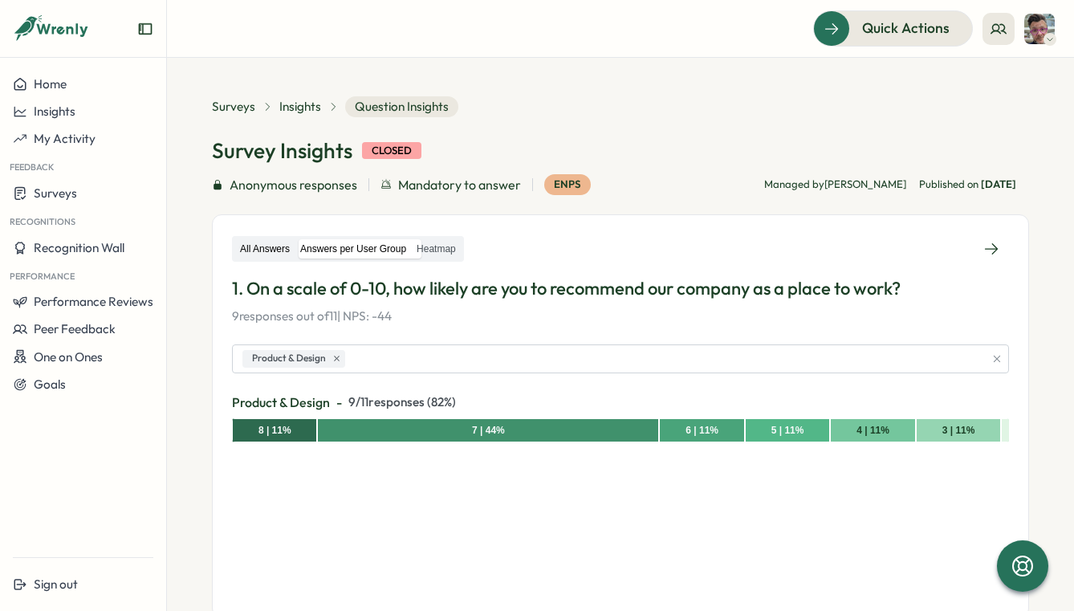
click at [255, 248] on label "All Answers" at bounding box center [264, 249] width 59 height 20
